Goal: Book appointment/travel/reservation

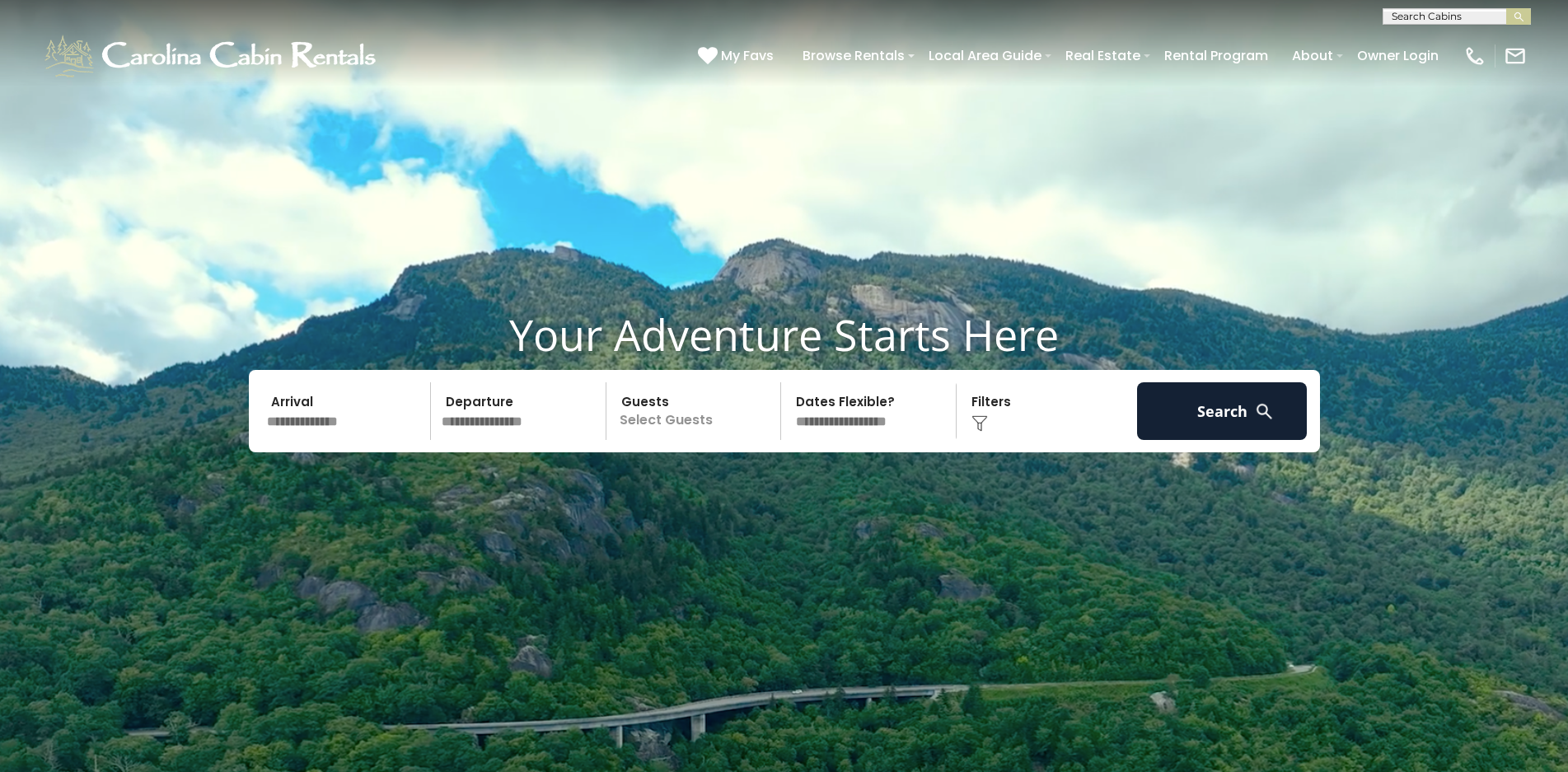
click at [319, 424] on input "text" at bounding box center [346, 410] width 171 height 58
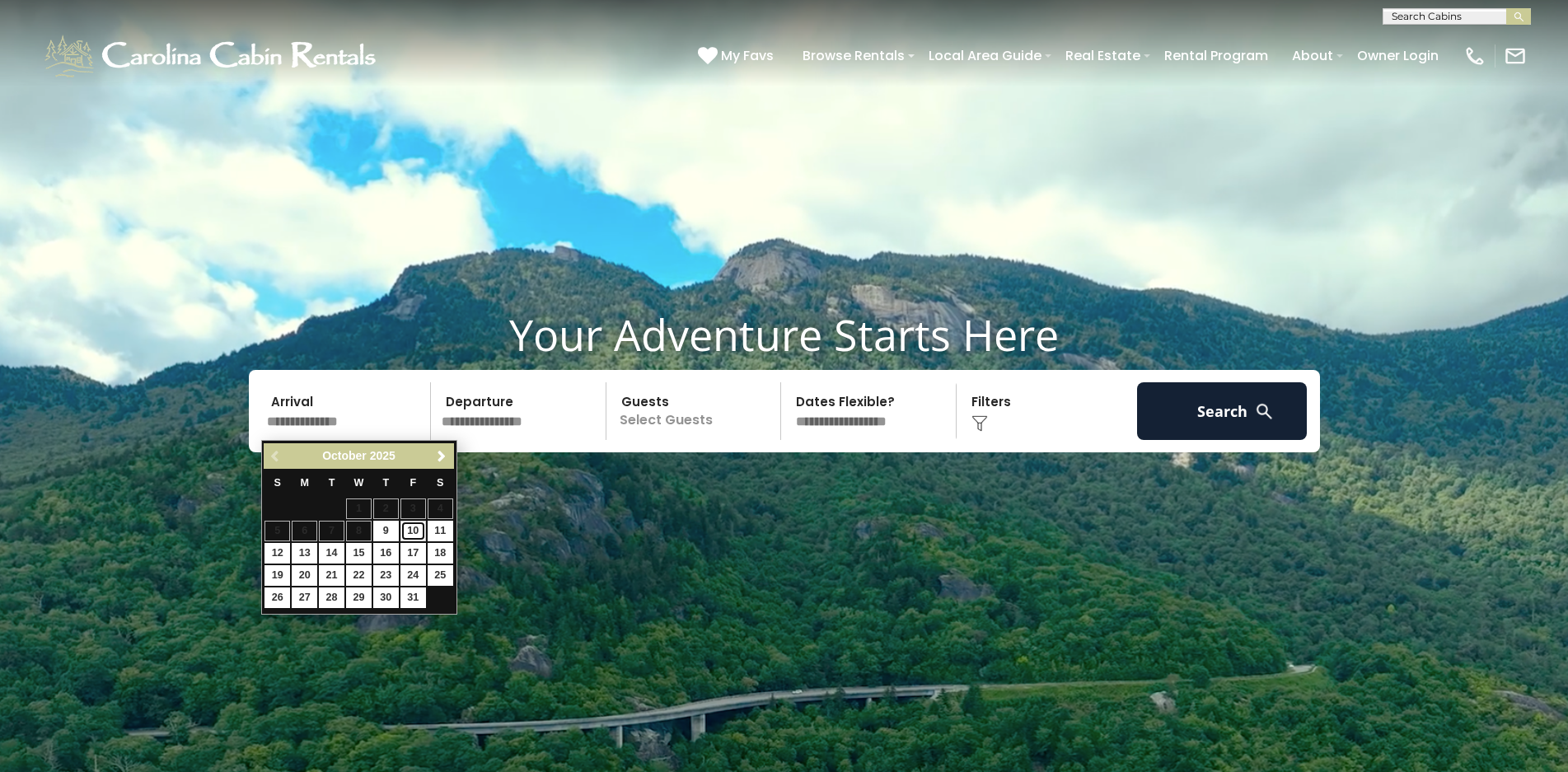
click at [413, 531] on link "10" at bounding box center [413, 530] width 25 height 20
type input "********"
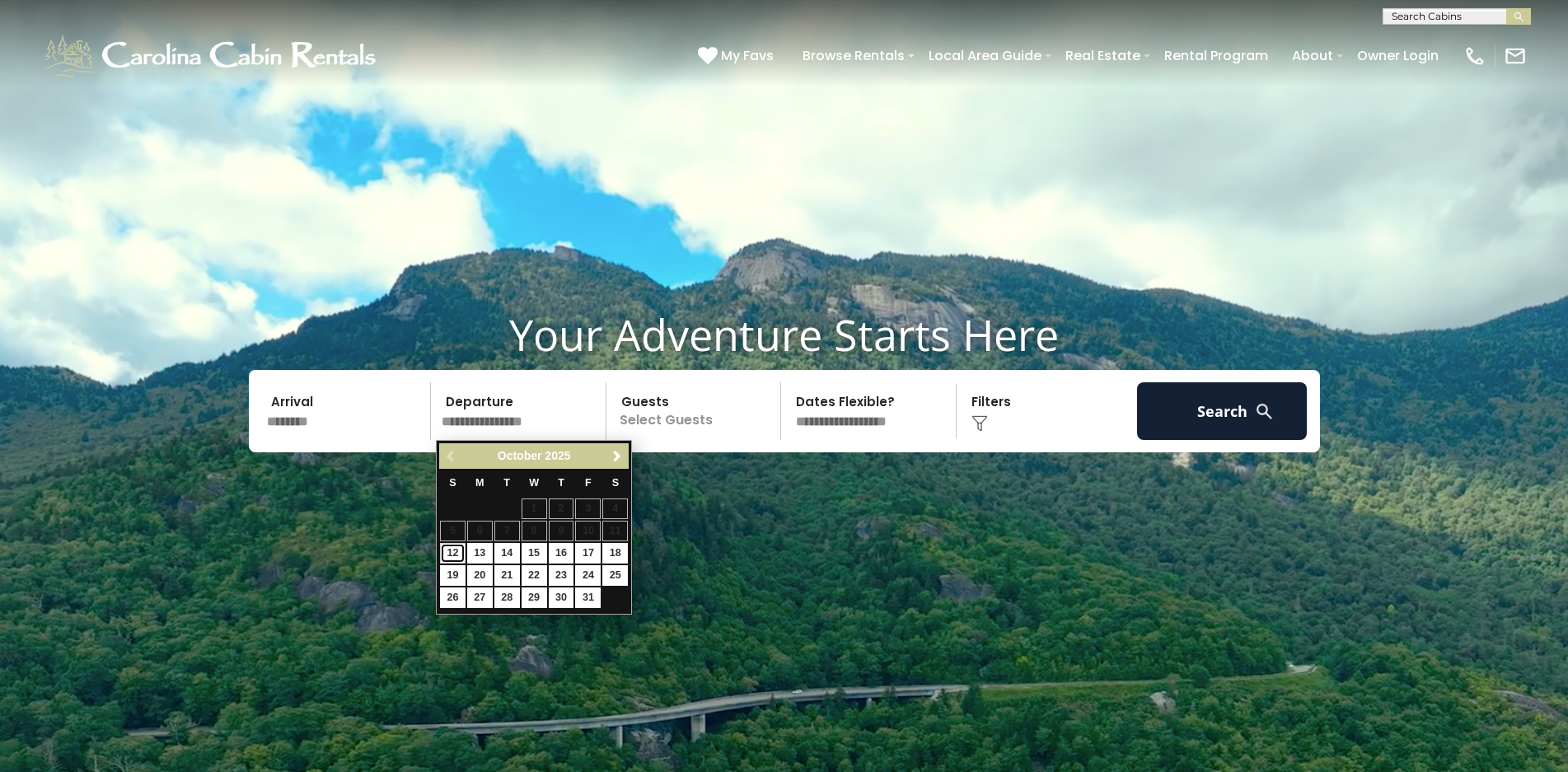
click at [462, 551] on link "12" at bounding box center [453, 553] width 25 height 20
type input "********"
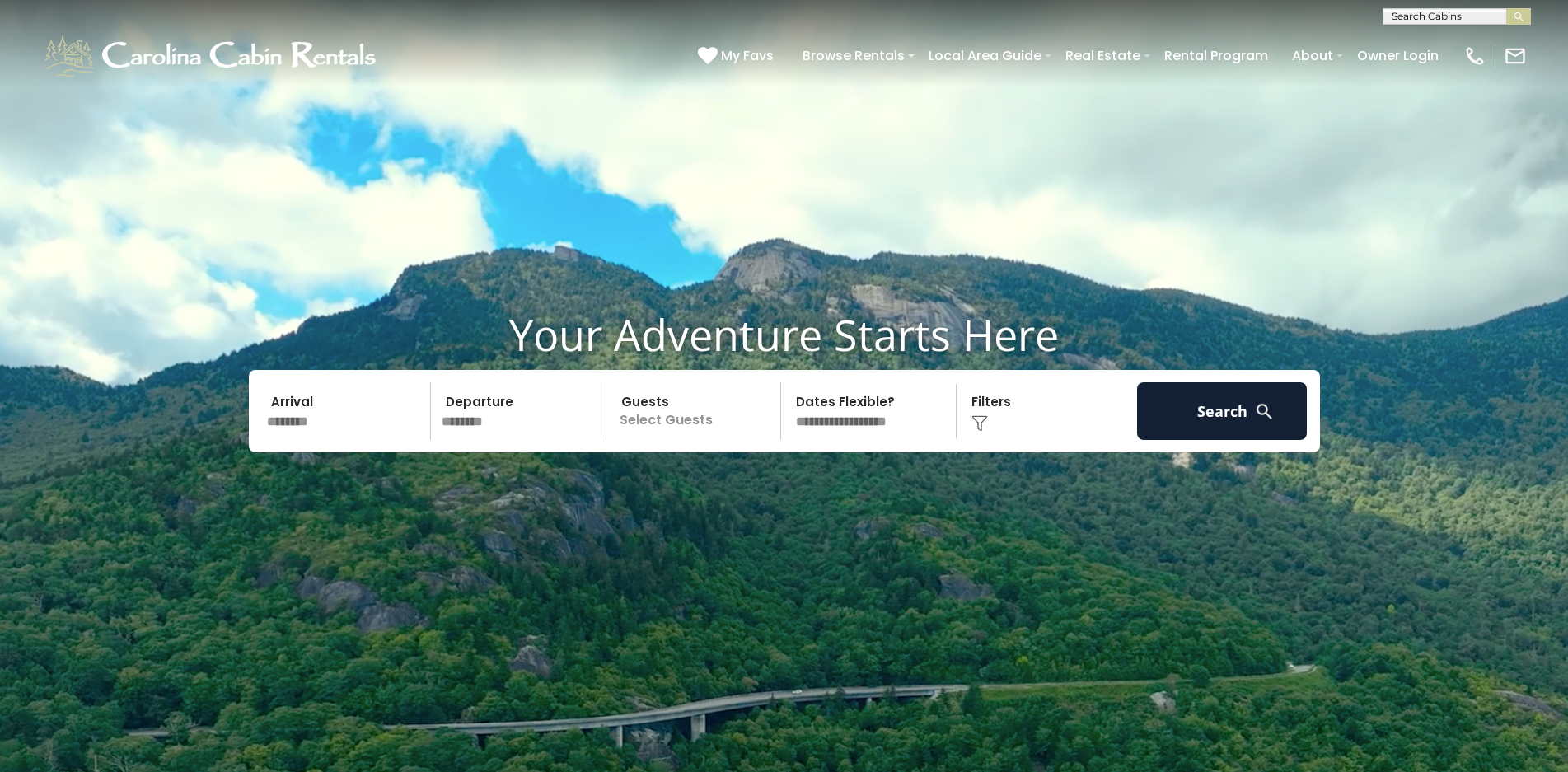
click at [740, 426] on p "Select Guests" at bounding box center [696, 410] width 170 height 58
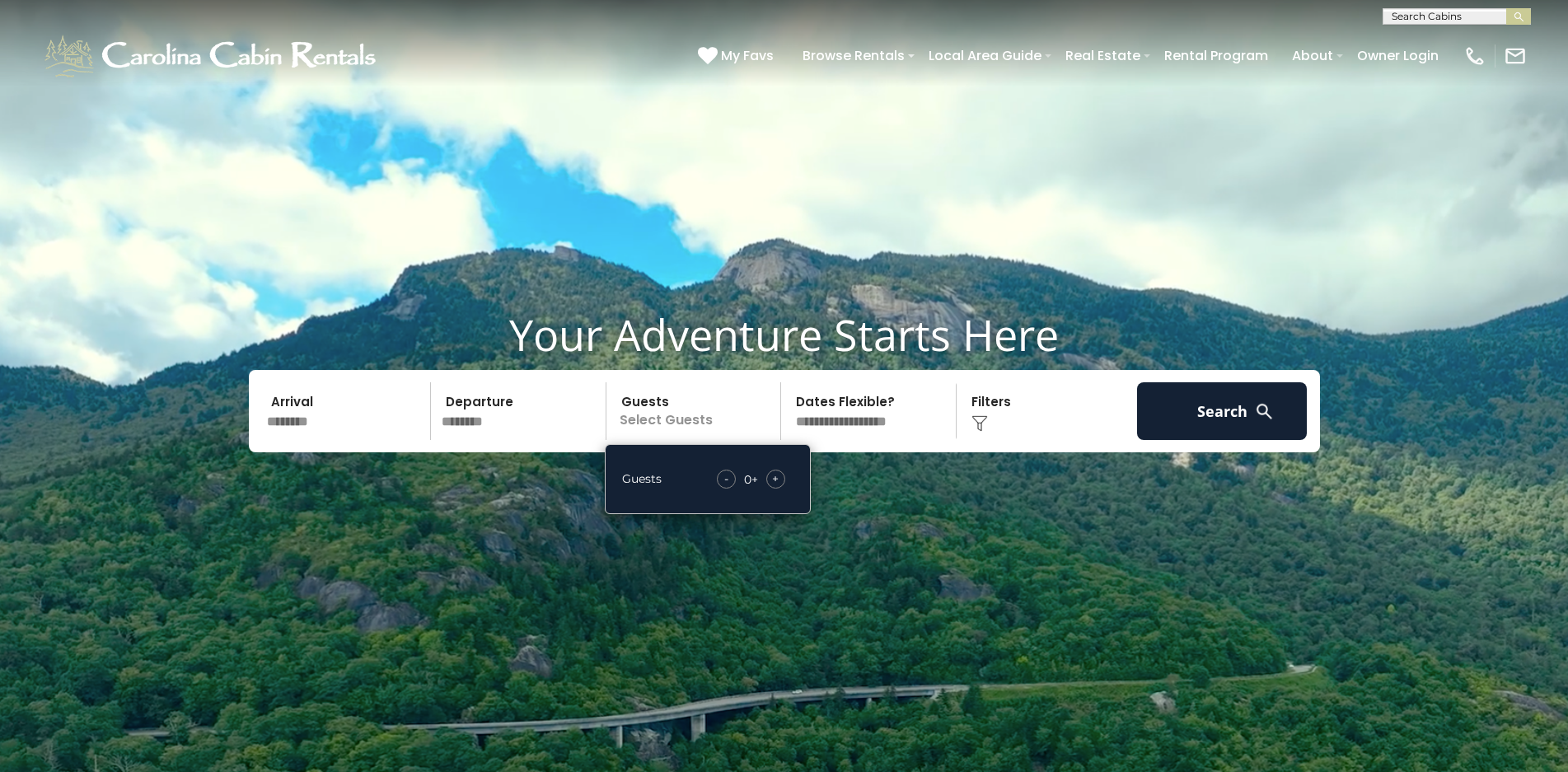
click at [777, 480] on span "+" at bounding box center [775, 479] width 7 height 17
click at [850, 432] on select "**********" at bounding box center [871, 410] width 170 height 58
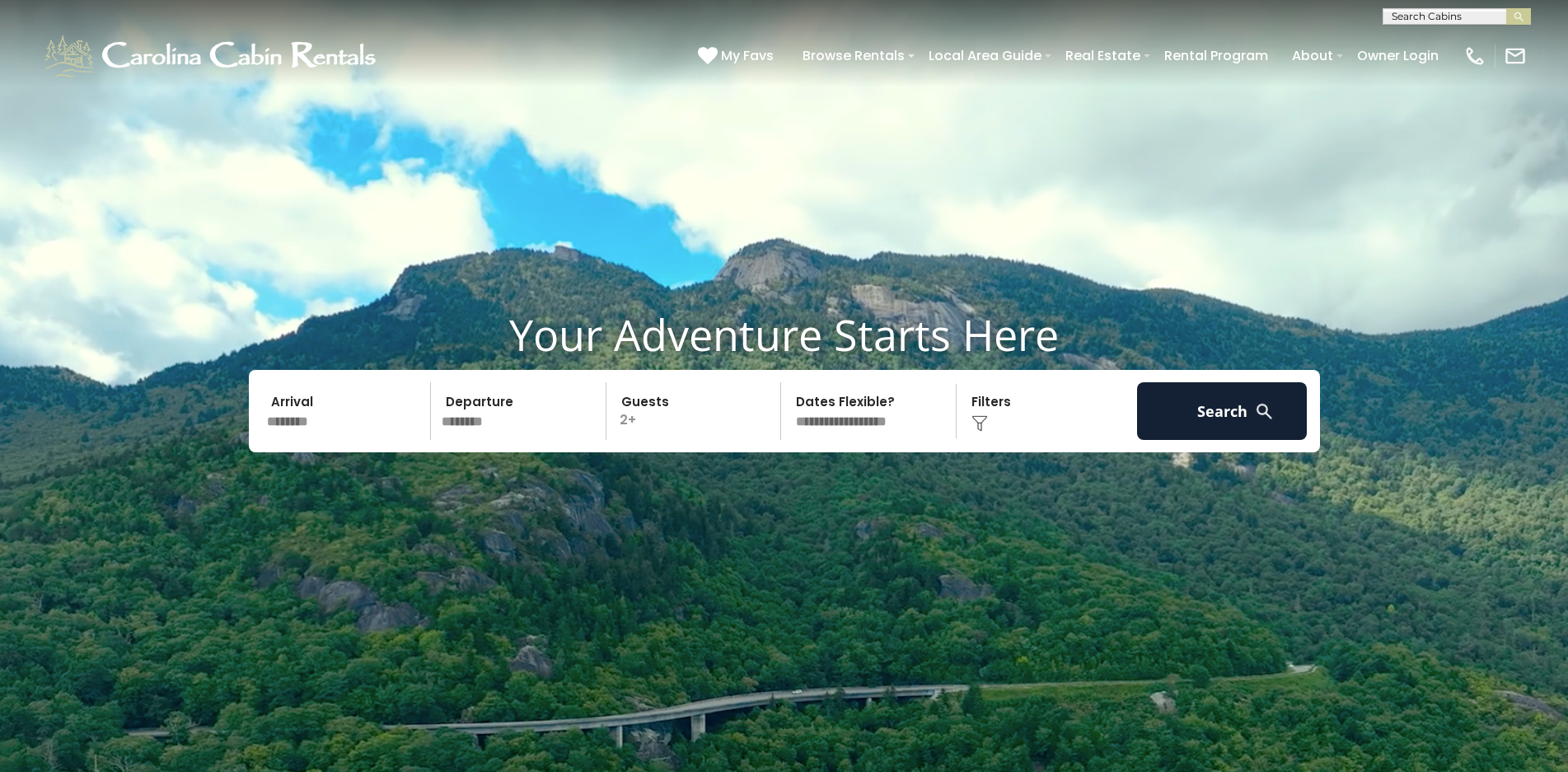
select select "*"
click at [786, 382] on select "**********" at bounding box center [871, 410] width 170 height 58
click at [1193, 428] on button "Search" at bounding box center [1222, 410] width 171 height 58
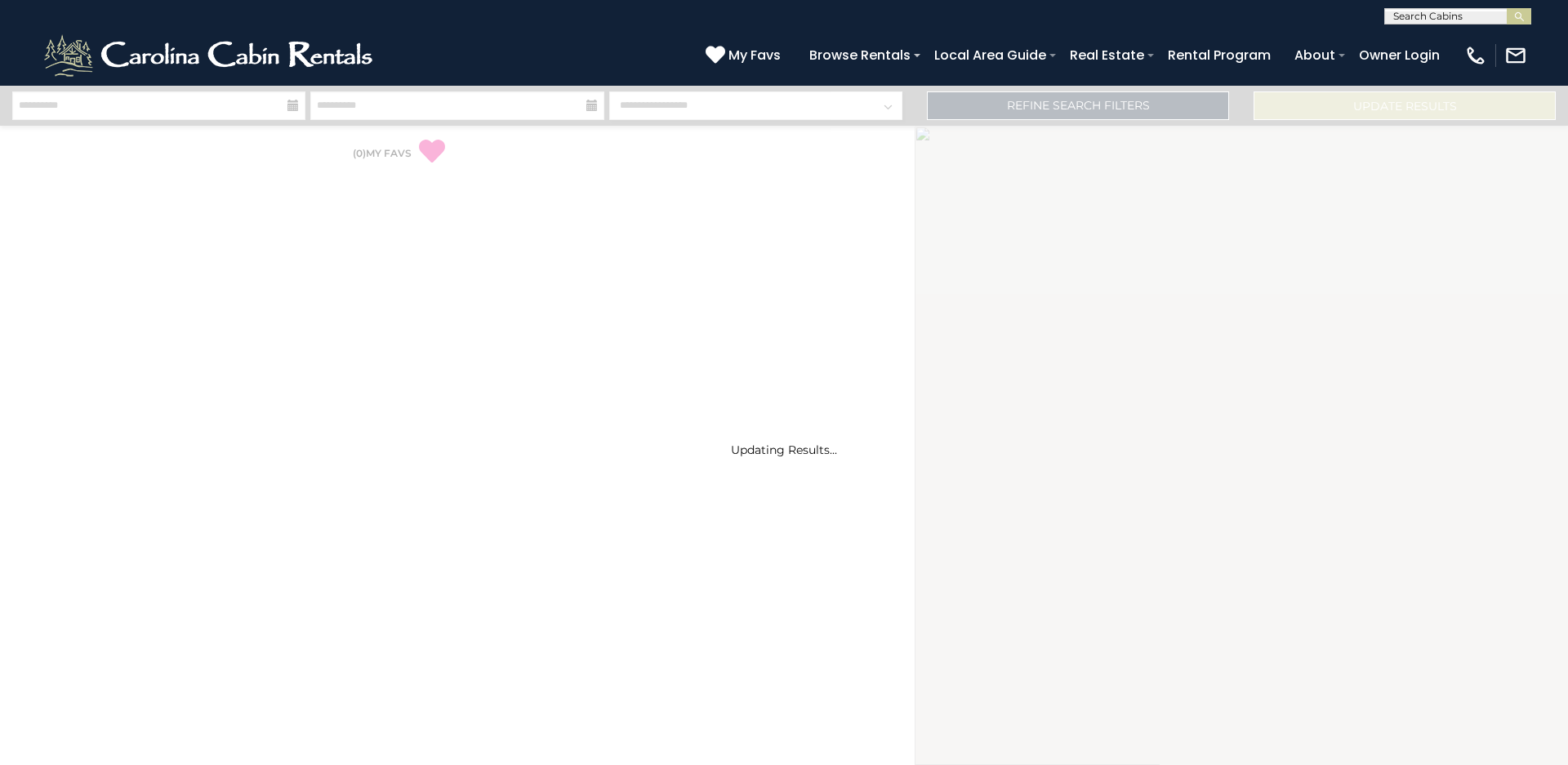
select select "*"
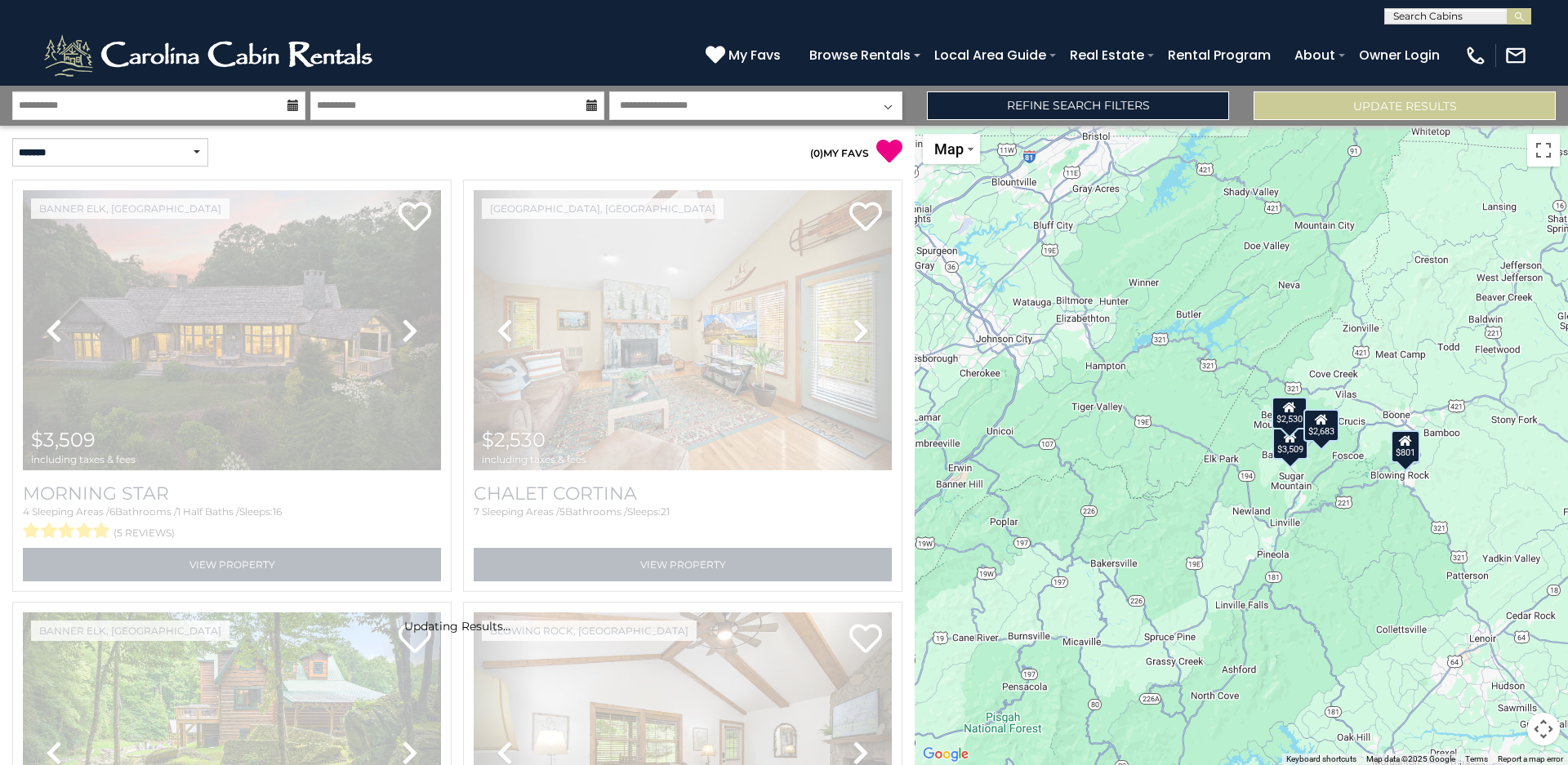
click at [1545, 730] on button "Map camera controls" at bounding box center [1543, 729] width 33 height 33
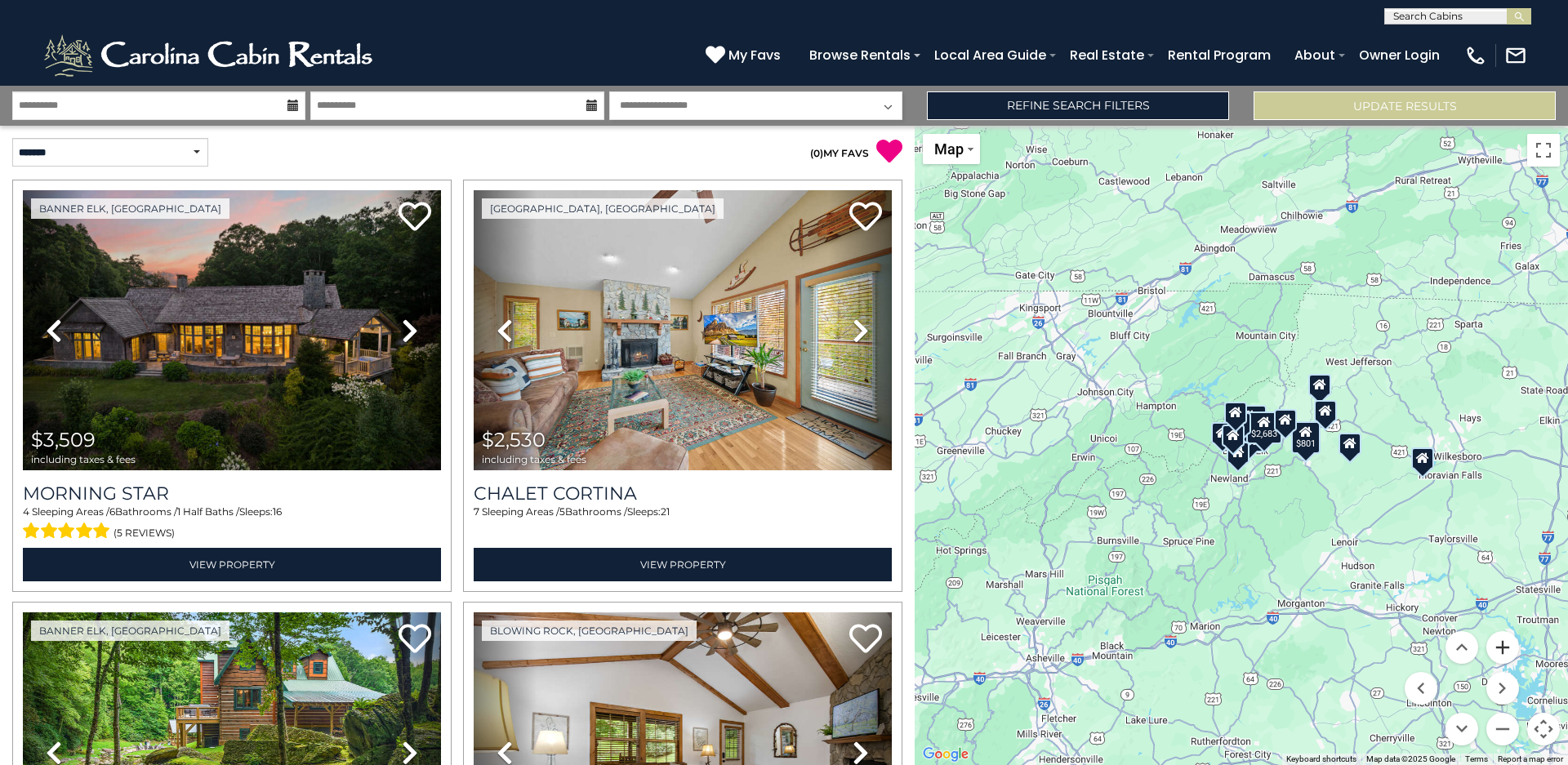
click at [1506, 650] on button "Zoom in" at bounding box center [1502, 648] width 33 height 33
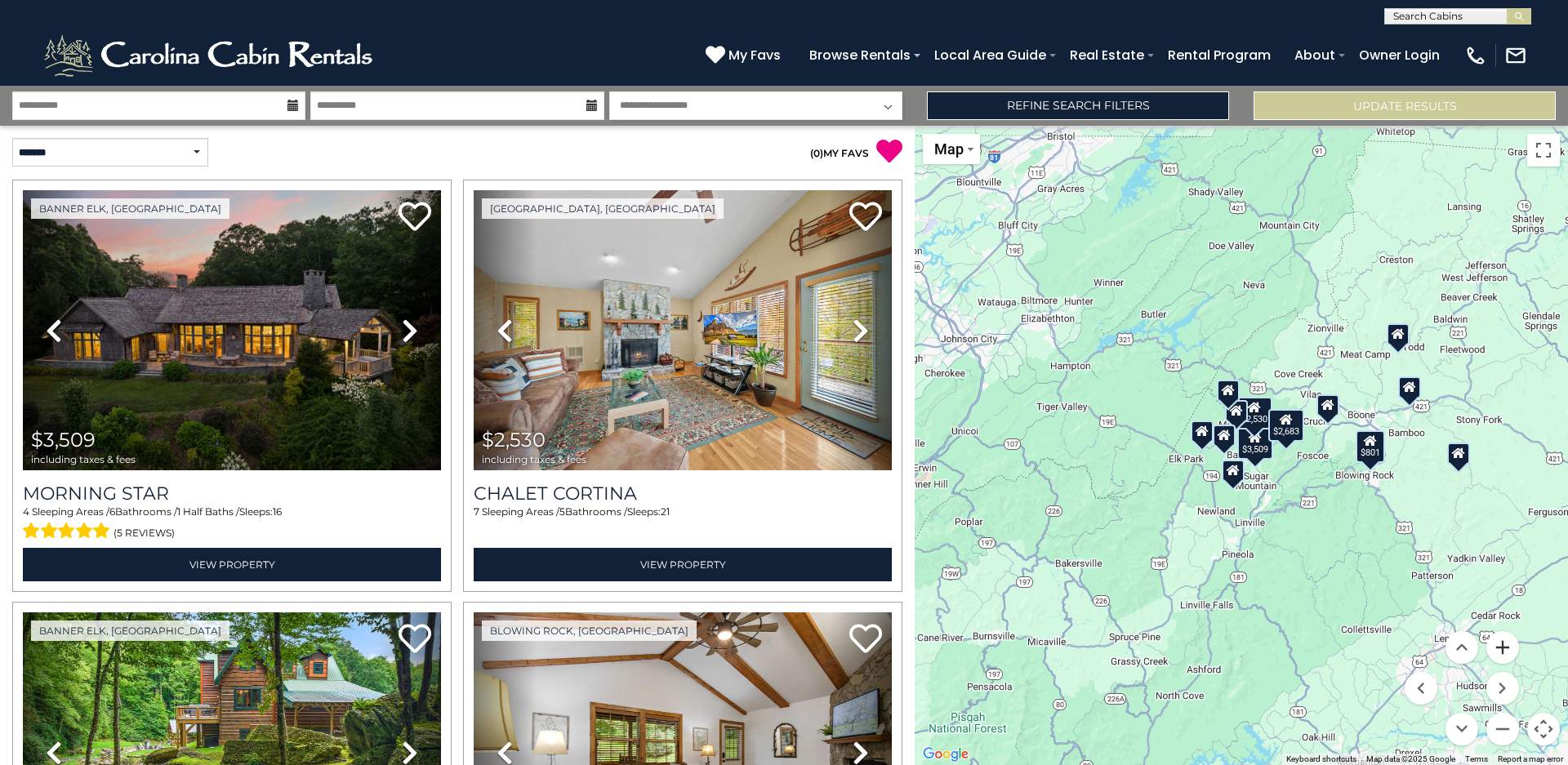
click at [1506, 650] on button "Zoom in" at bounding box center [1502, 648] width 33 height 33
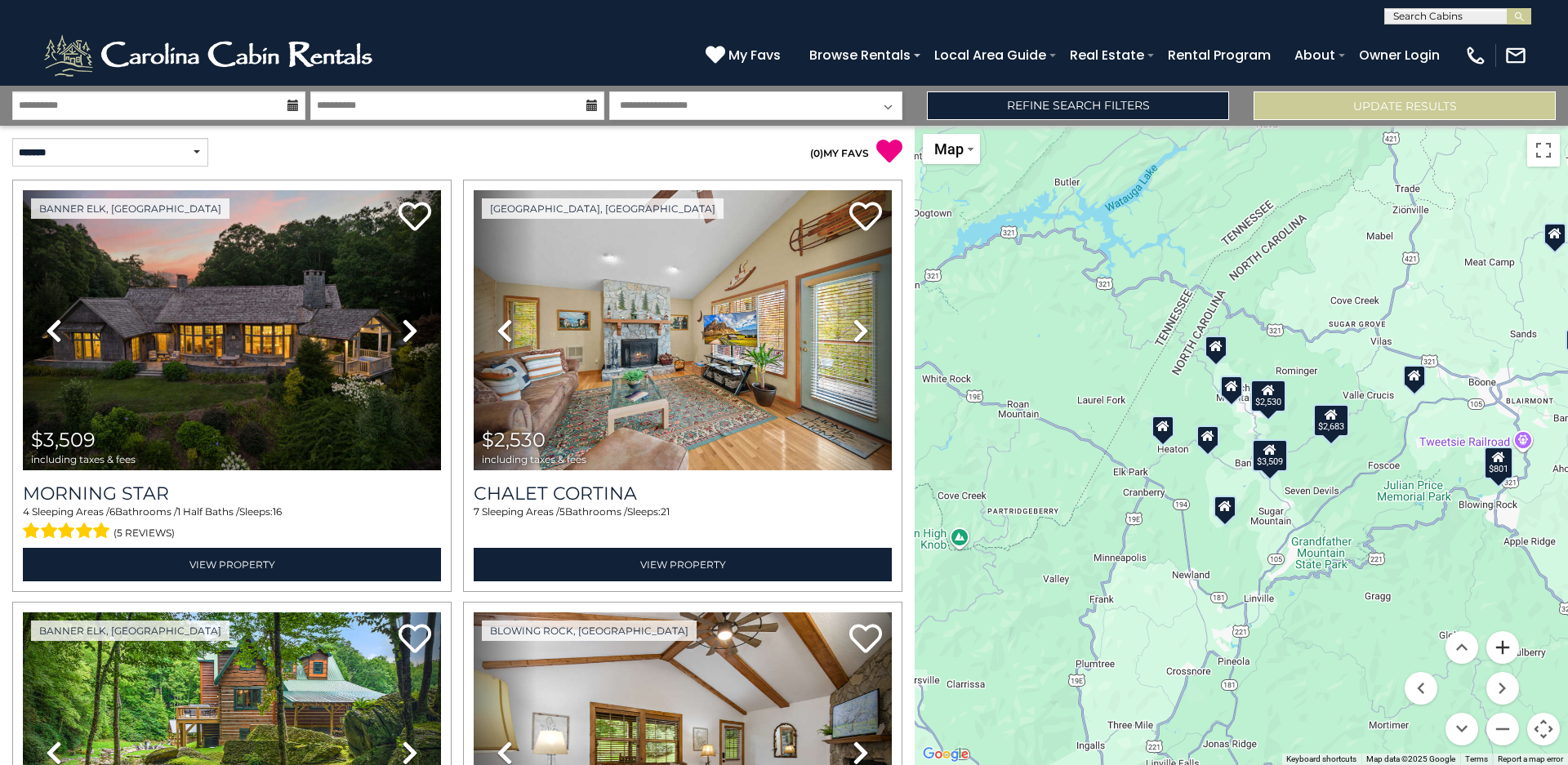
click at [1506, 650] on button "Zoom in" at bounding box center [1502, 648] width 33 height 33
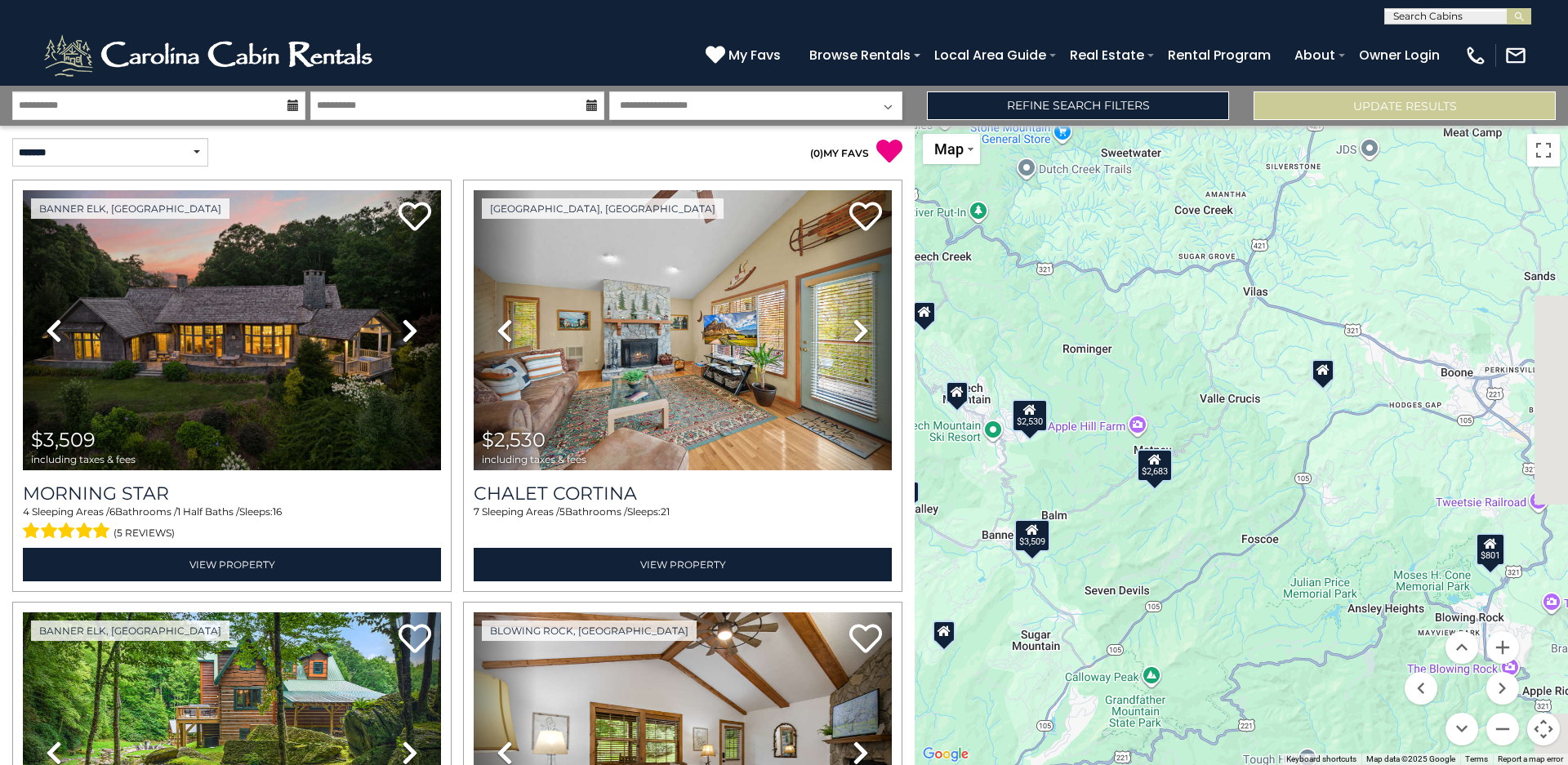
drag, startPoint x: 1478, startPoint y: 452, endPoint x: 1190, endPoint y: 510, distance: 293.8
click at [1190, 510] on div "$3,509 $2,530 $2,683 $801" at bounding box center [1241, 445] width 653 height 639
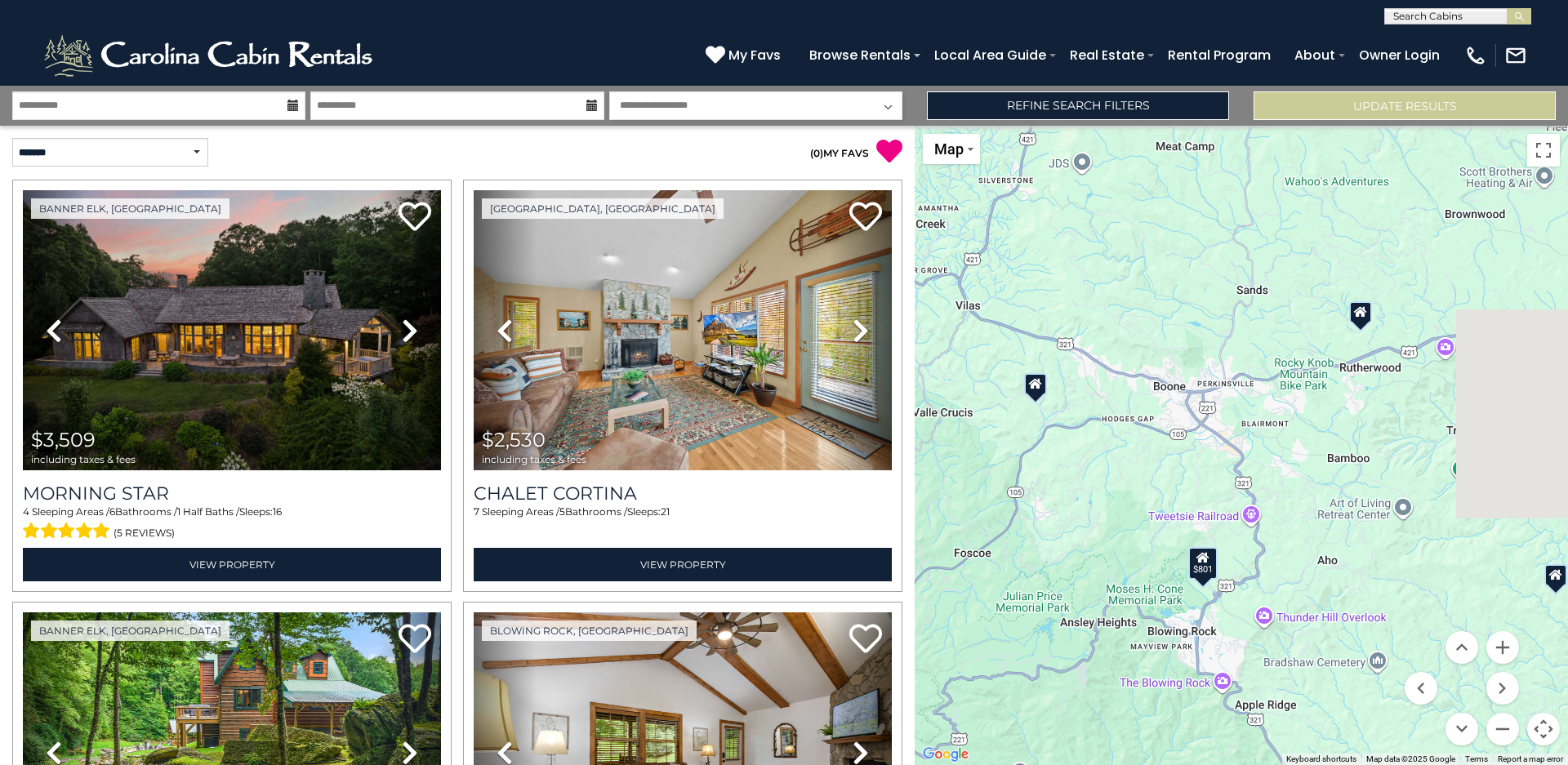
drag, startPoint x: 1466, startPoint y: 443, endPoint x: 1194, endPoint y: 453, distance: 272.2
click at [1194, 453] on div "$3,509 $2,530 $2,683 $801" at bounding box center [1241, 445] width 653 height 639
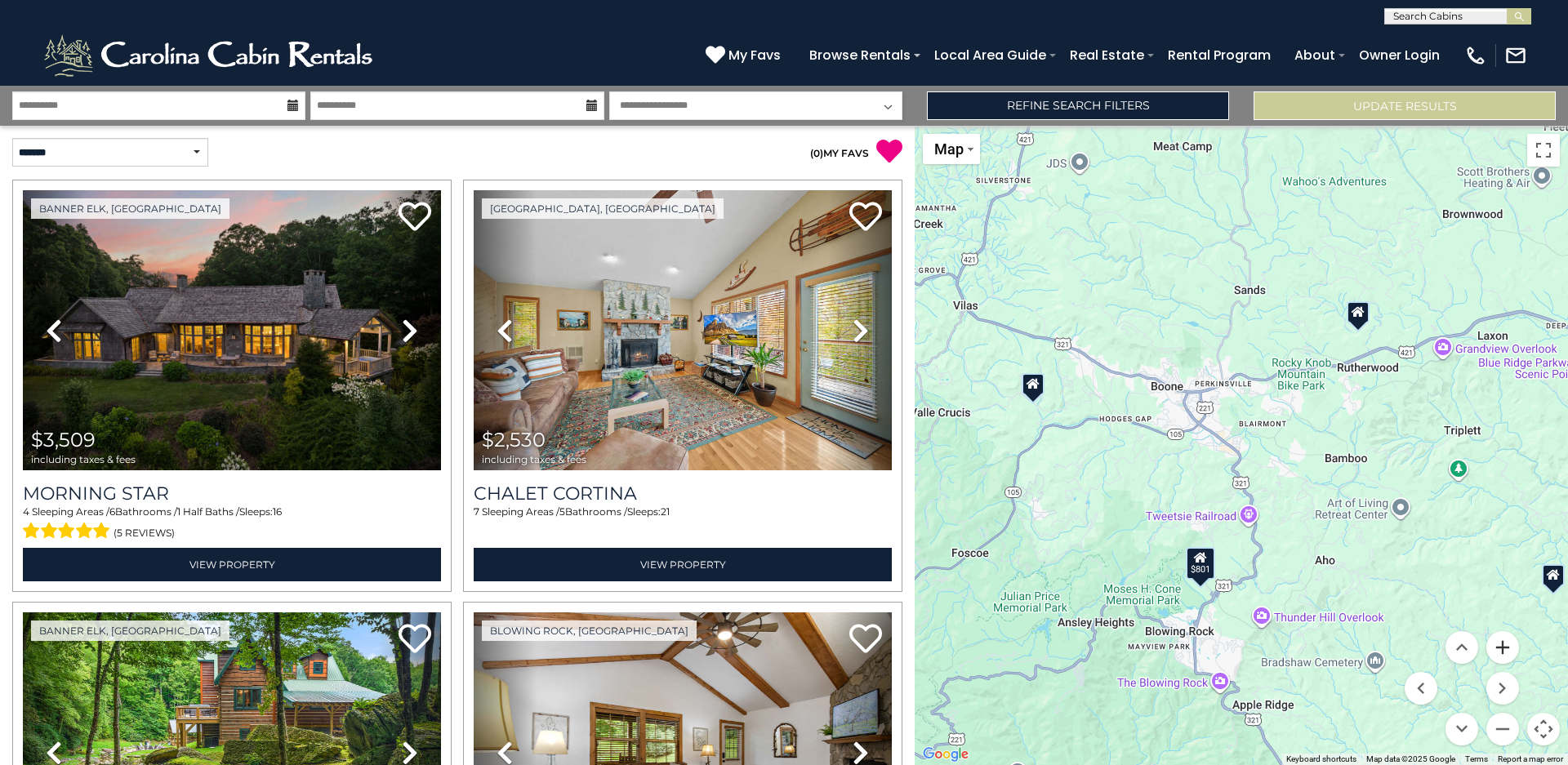
click at [1500, 654] on button "Zoom in" at bounding box center [1502, 648] width 33 height 33
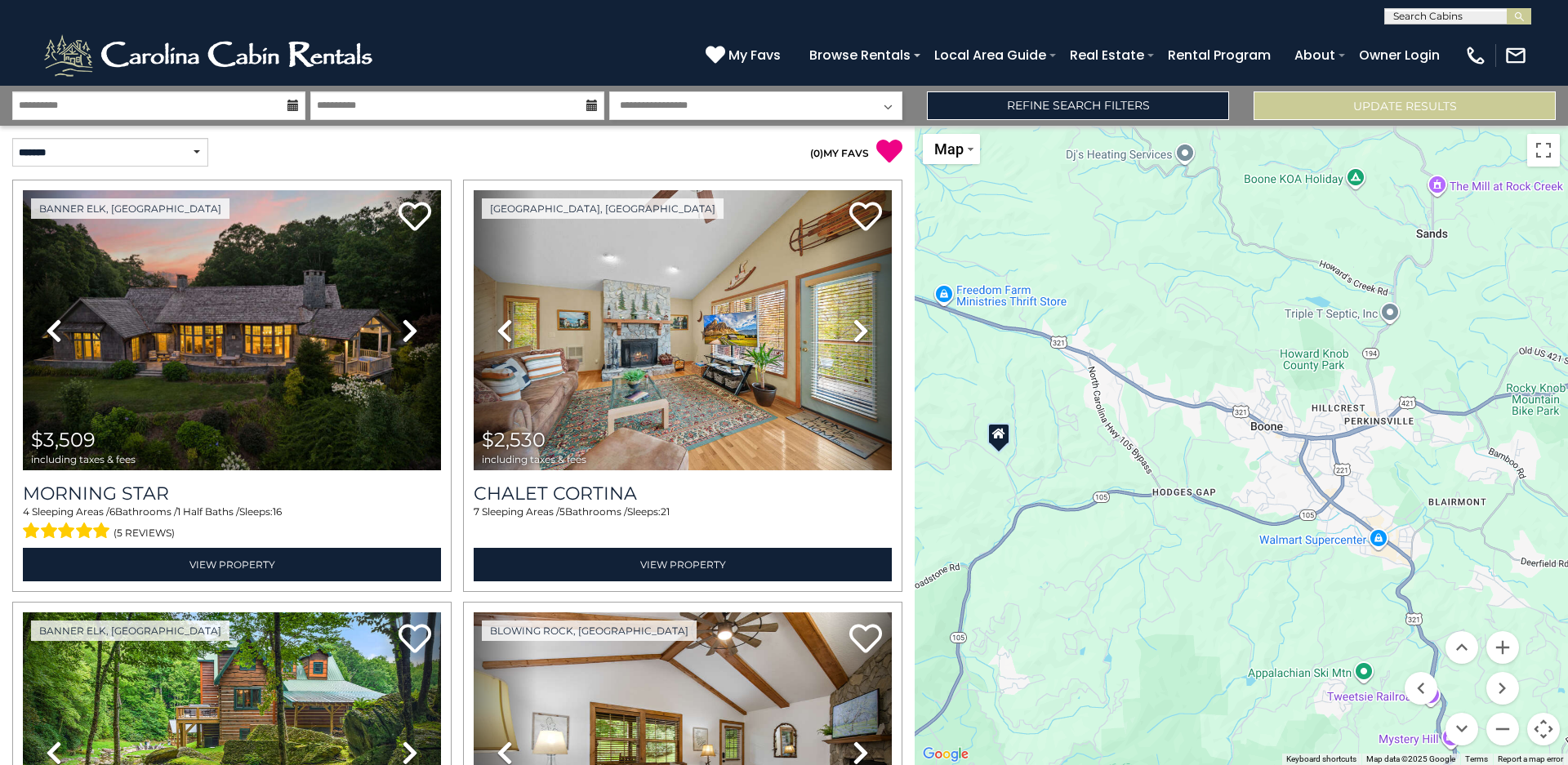
drag, startPoint x: 1314, startPoint y: 426, endPoint x: 1489, endPoint y: 524, distance: 200.6
click at [1489, 526] on div "$3,509 $2,530 $2,683 $801" at bounding box center [1241, 445] width 653 height 639
click at [1001, 439] on div at bounding box center [998, 432] width 23 height 22
